Goal: Task Accomplishment & Management: Use online tool/utility

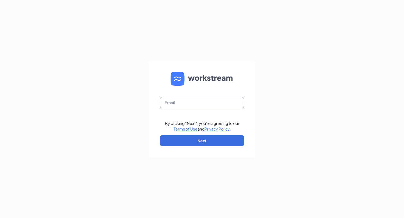
click at [201, 102] on input "text" at bounding box center [202, 102] width 84 height 11
type input "[EMAIL_ADDRESS][DOMAIN_NAME]"
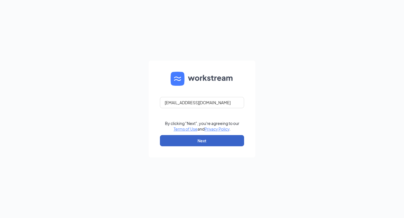
click at [188, 142] on button "Next" at bounding box center [202, 140] width 84 height 11
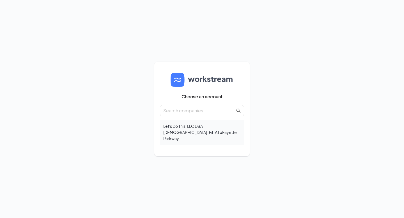
click at [200, 130] on div "Let's Do This, LLC DBA Chick-Fil-A LaFayette Parkway" at bounding box center [202, 133] width 84 height 26
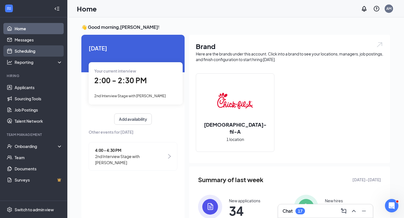
click at [20, 53] on link "Scheduling" at bounding box center [39, 50] width 48 height 11
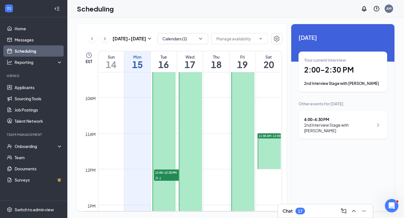
scroll to position [341, 0]
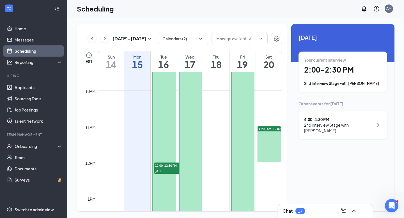
click at [167, 168] on span "12:00-12:30 PM" at bounding box center [168, 166] width 28 height 6
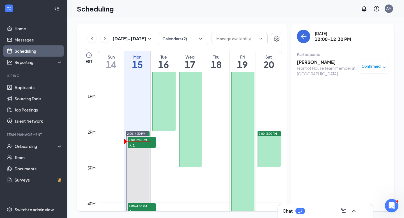
scroll to position [445, 0]
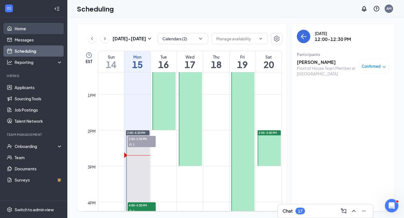
click at [19, 31] on link "Home" at bounding box center [39, 28] width 48 height 11
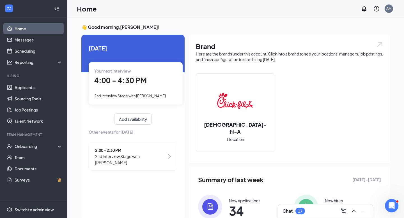
click at [143, 52] on span "Today" at bounding box center [133, 48] width 89 height 9
